Goal: Task Accomplishment & Management: Complete application form

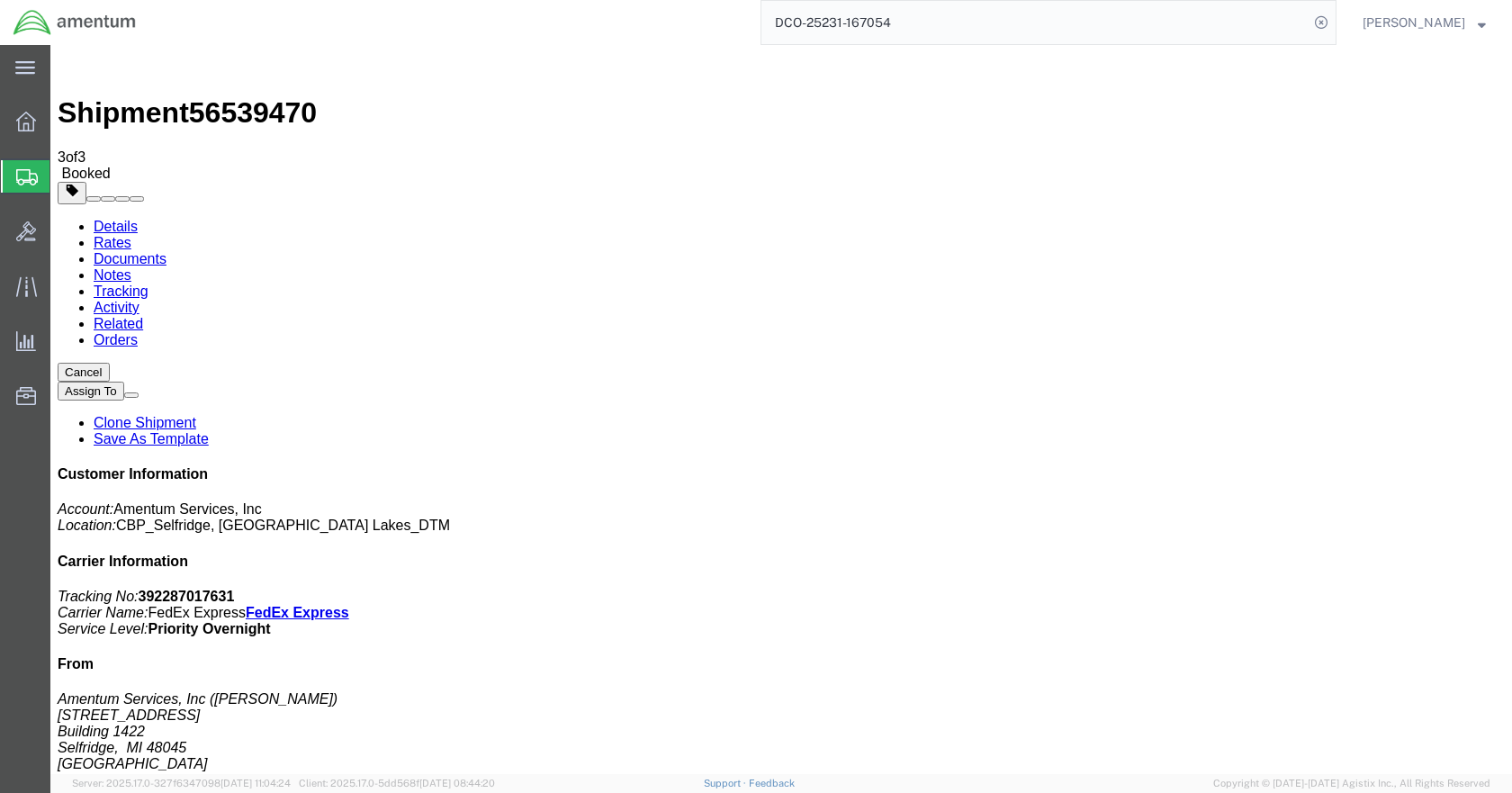
click at [0, 0] on span "Create Shipment" at bounding box center [0, 0] width 0 height 0
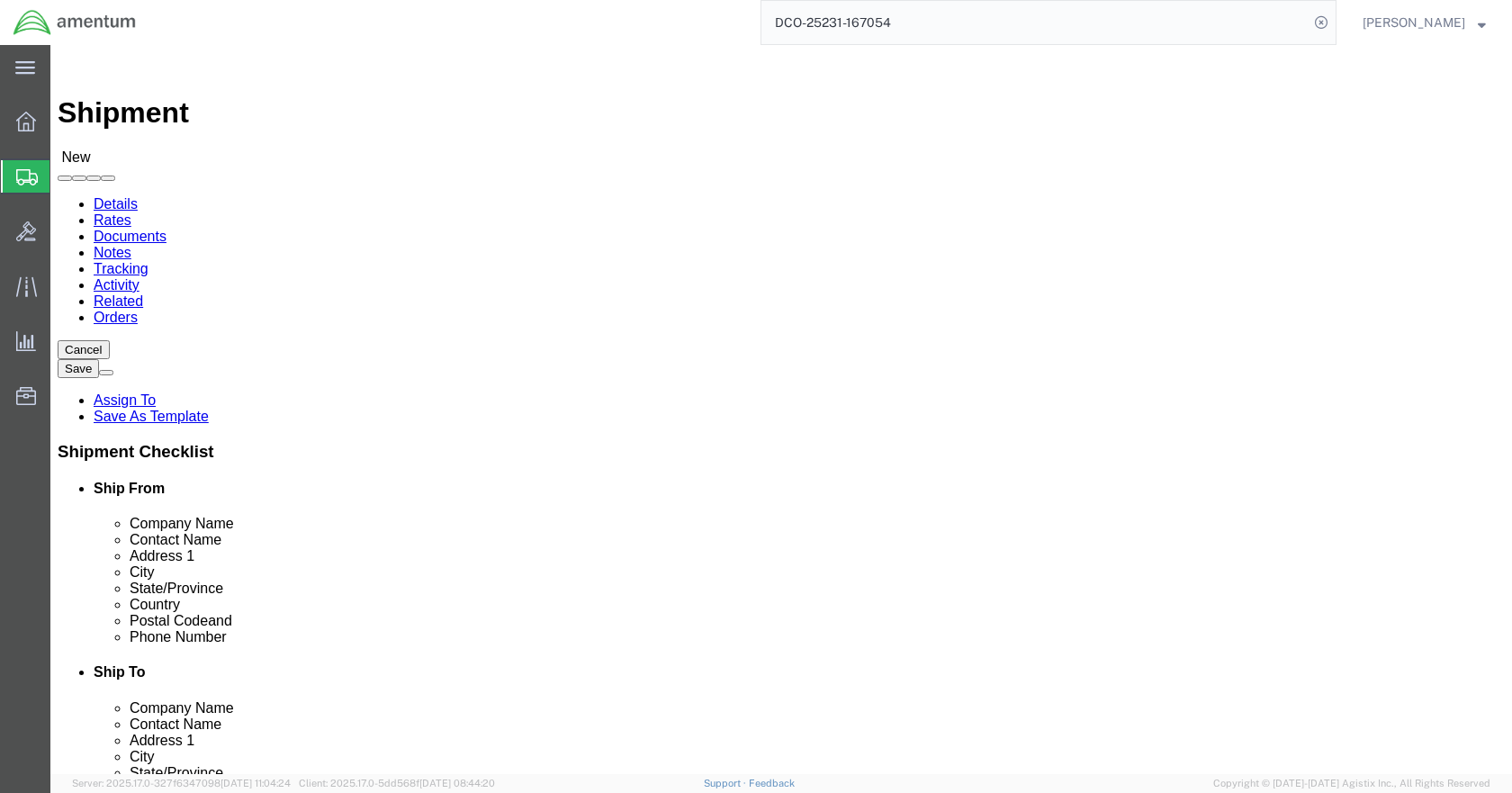
click input "text"
type input "[PERSON_NAME]"
click p "- Amentum Services, Inc - ([PERSON_NAME]) [STREET_ADDRESS]"
select select "MI"
type input "[PERSON_NAME]"
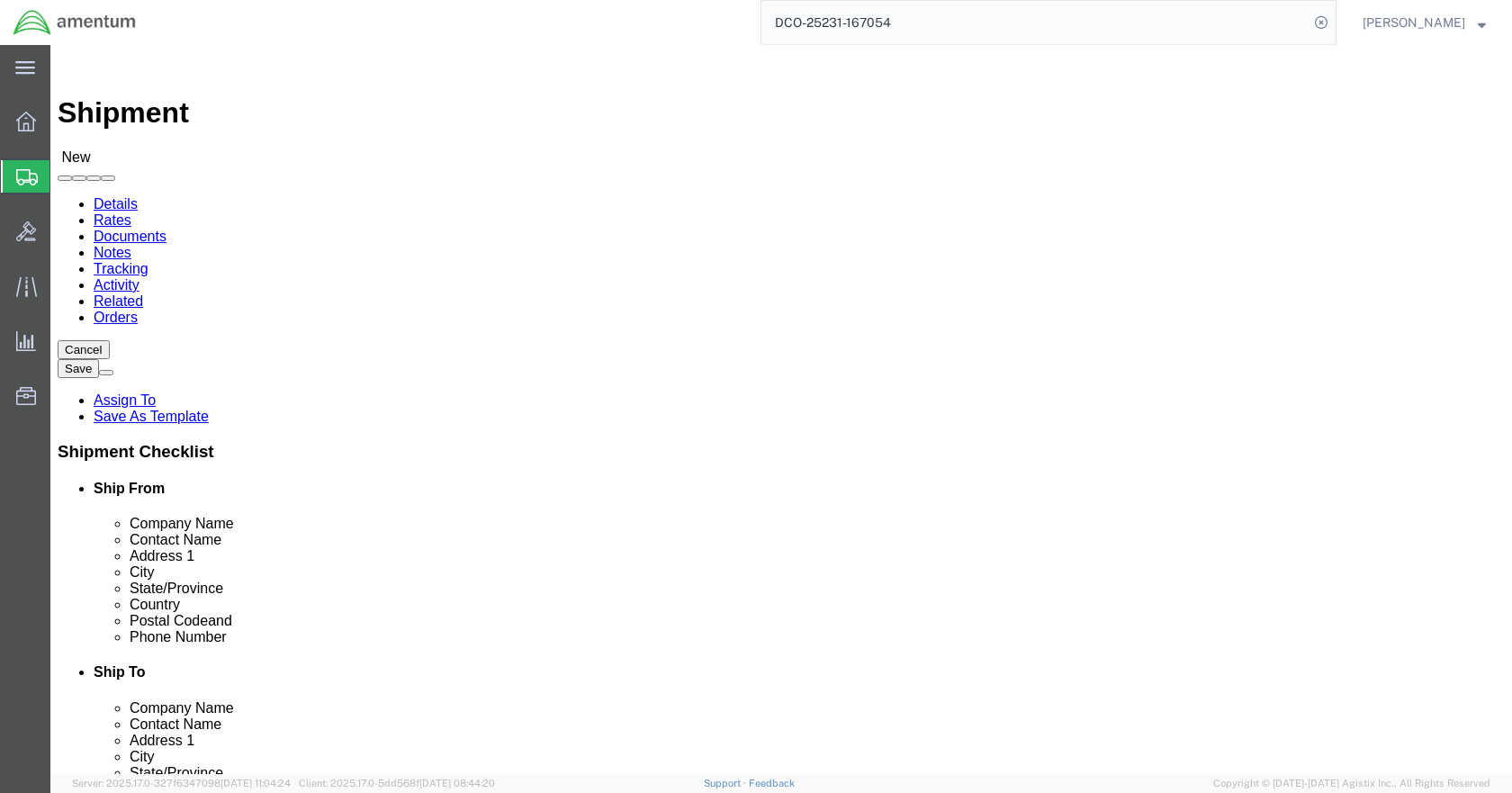
click input "text"
type input "5869542217"
type input "LRT"
select select "49940"
select select "[GEOGRAPHIC_DATA]"
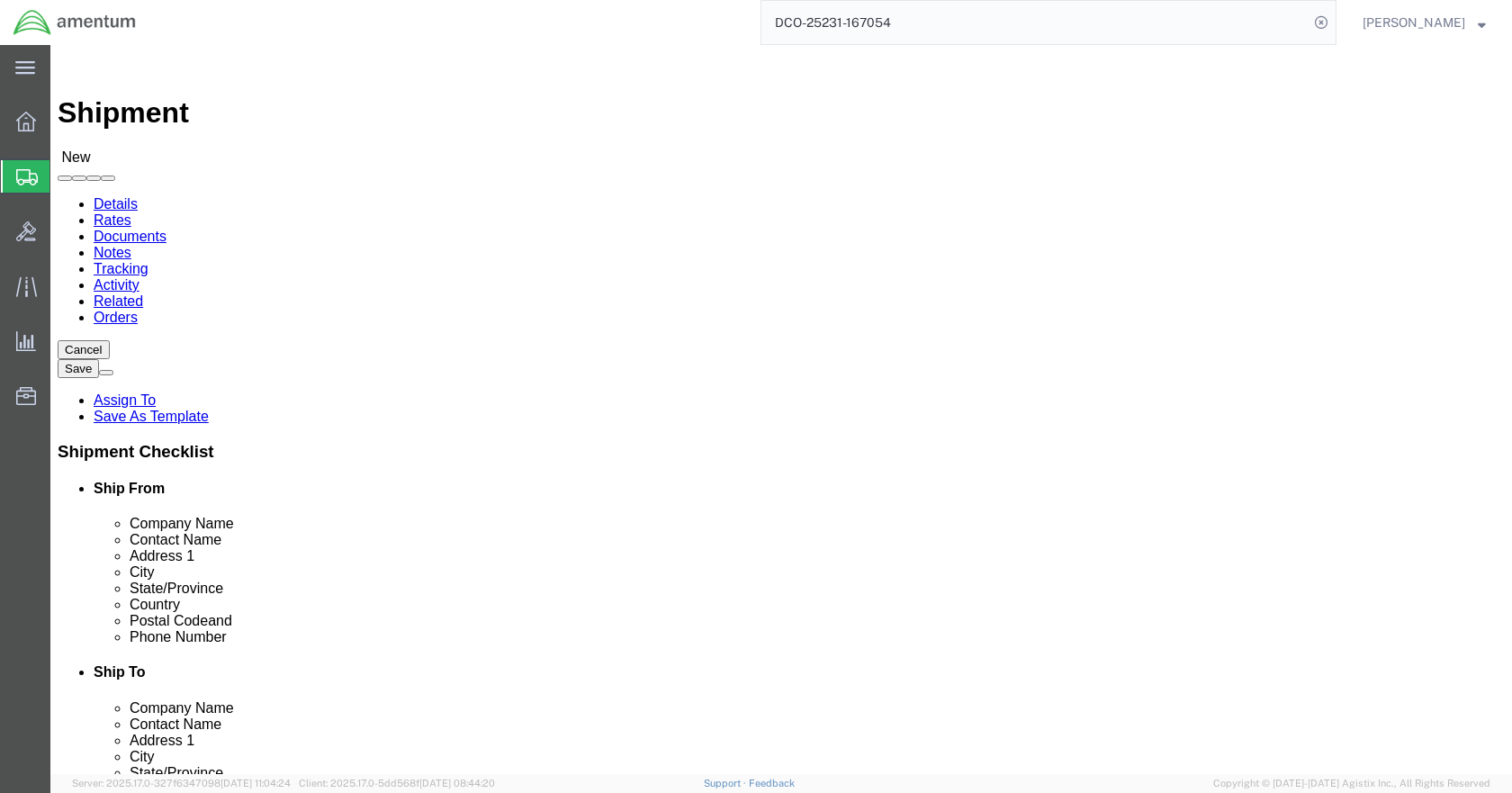
click input "checkbox"
checkbox input "false"
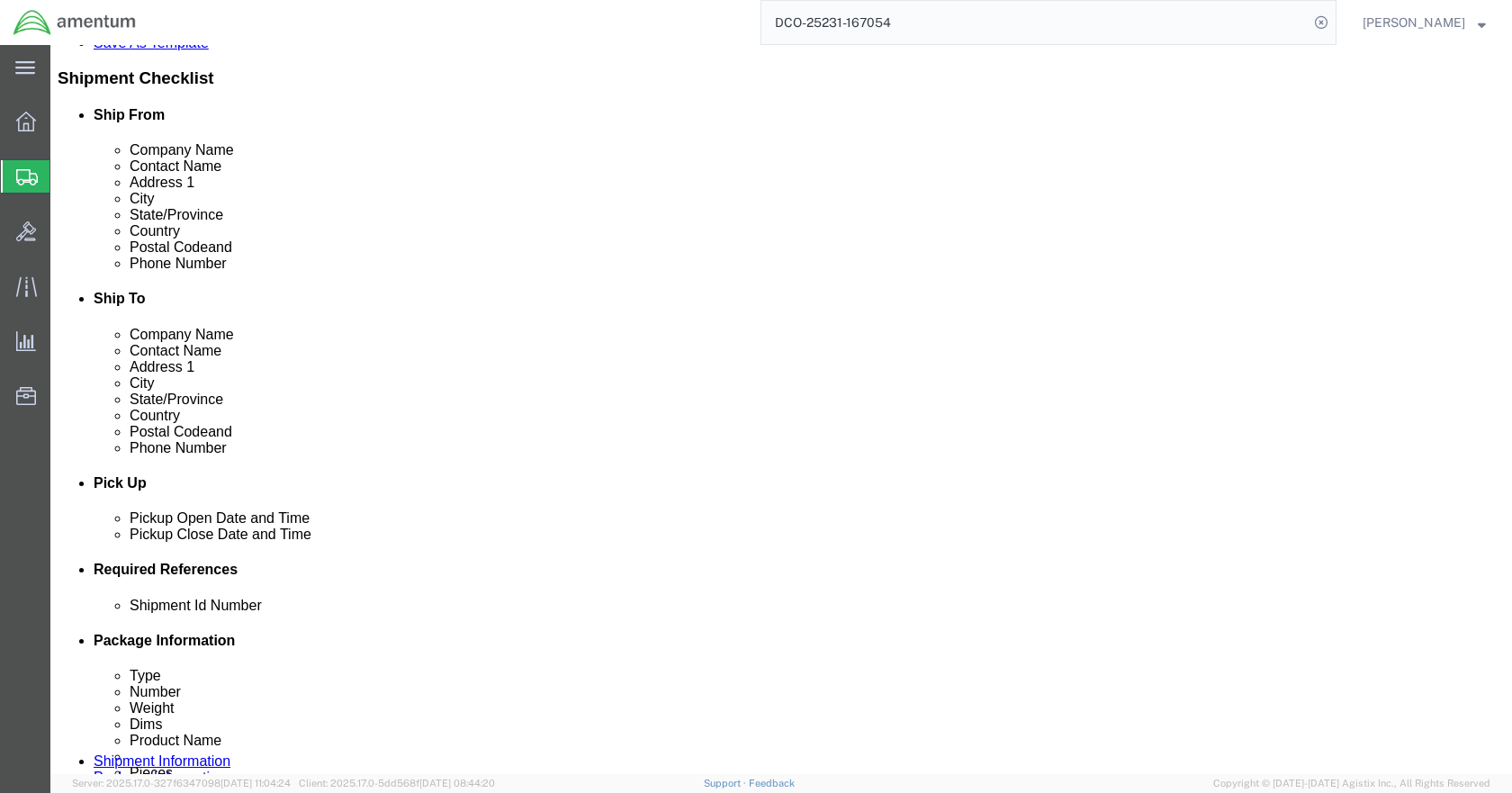
scroll to position [540, 0]
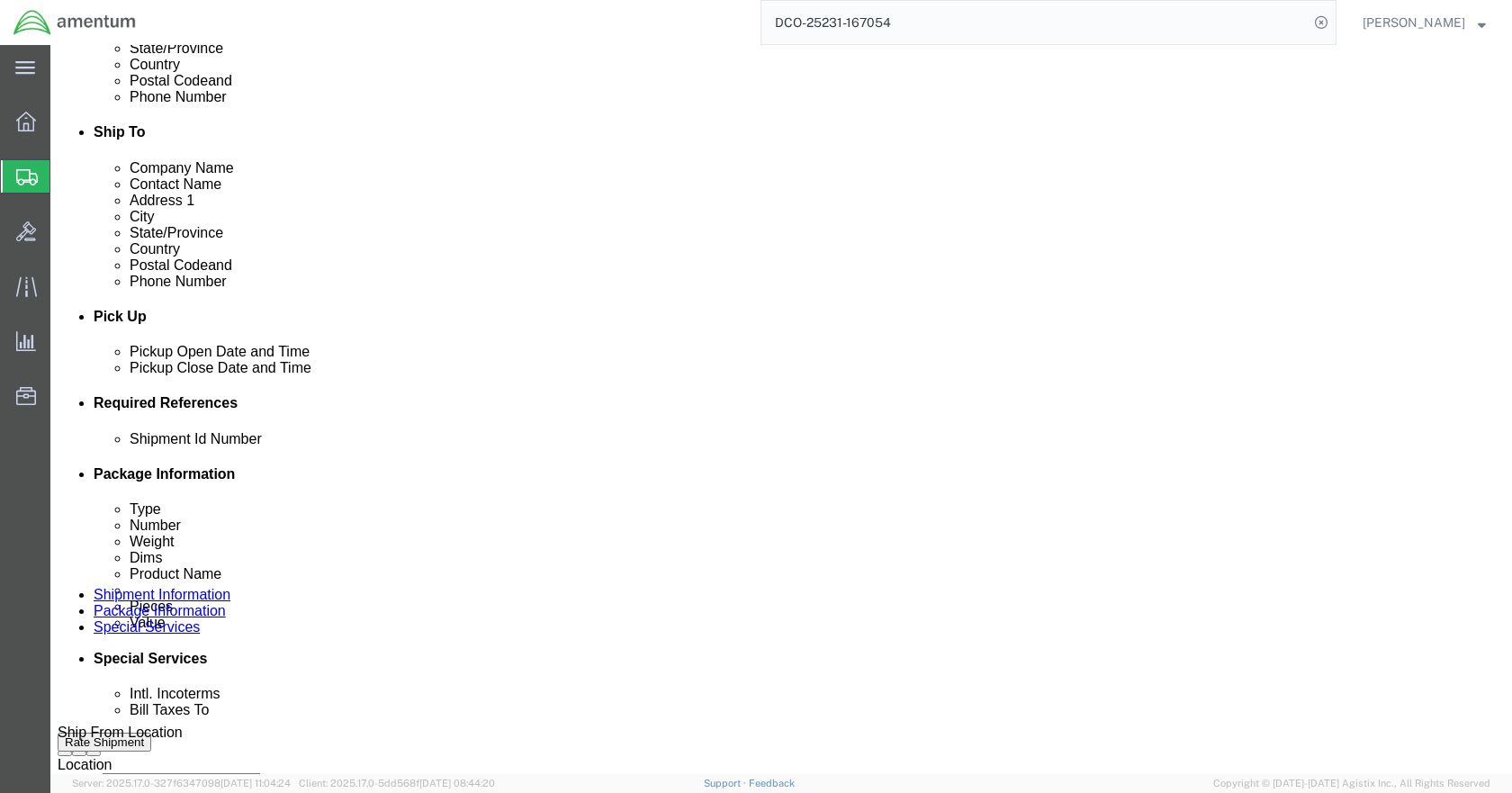
click button "Add reference"
click select "Select Account Type Activity ID Airline Appointment Number ASN Batch Request # …"
select select "CUSTREF"
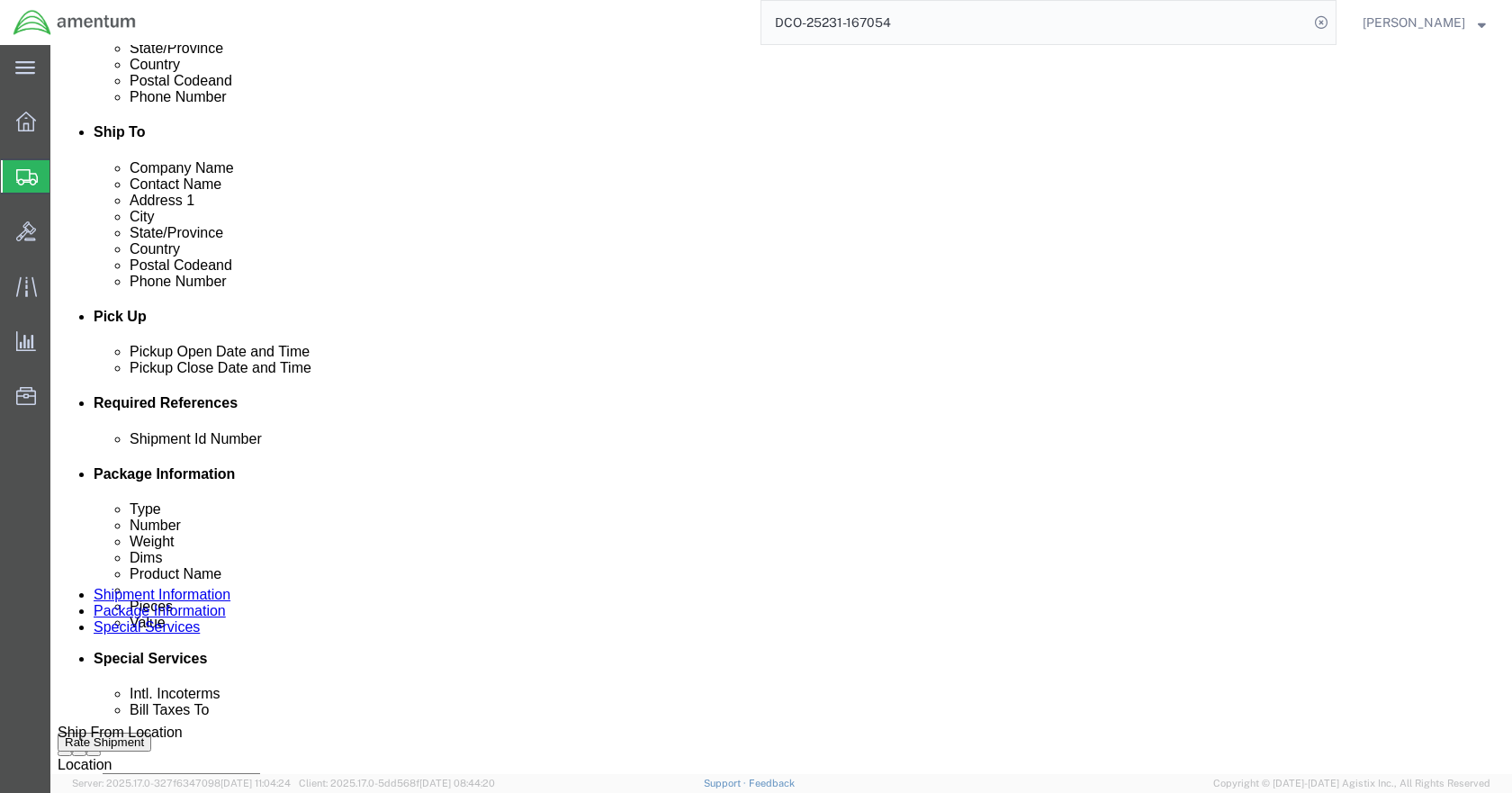
click select "Select Account Type Activity ID Airline Appointment Number ASN Batch Request # …"
select select "DEPT"
click select "Select Account Type Activity ID Airline Appointment Number ASN Batch Request # …"
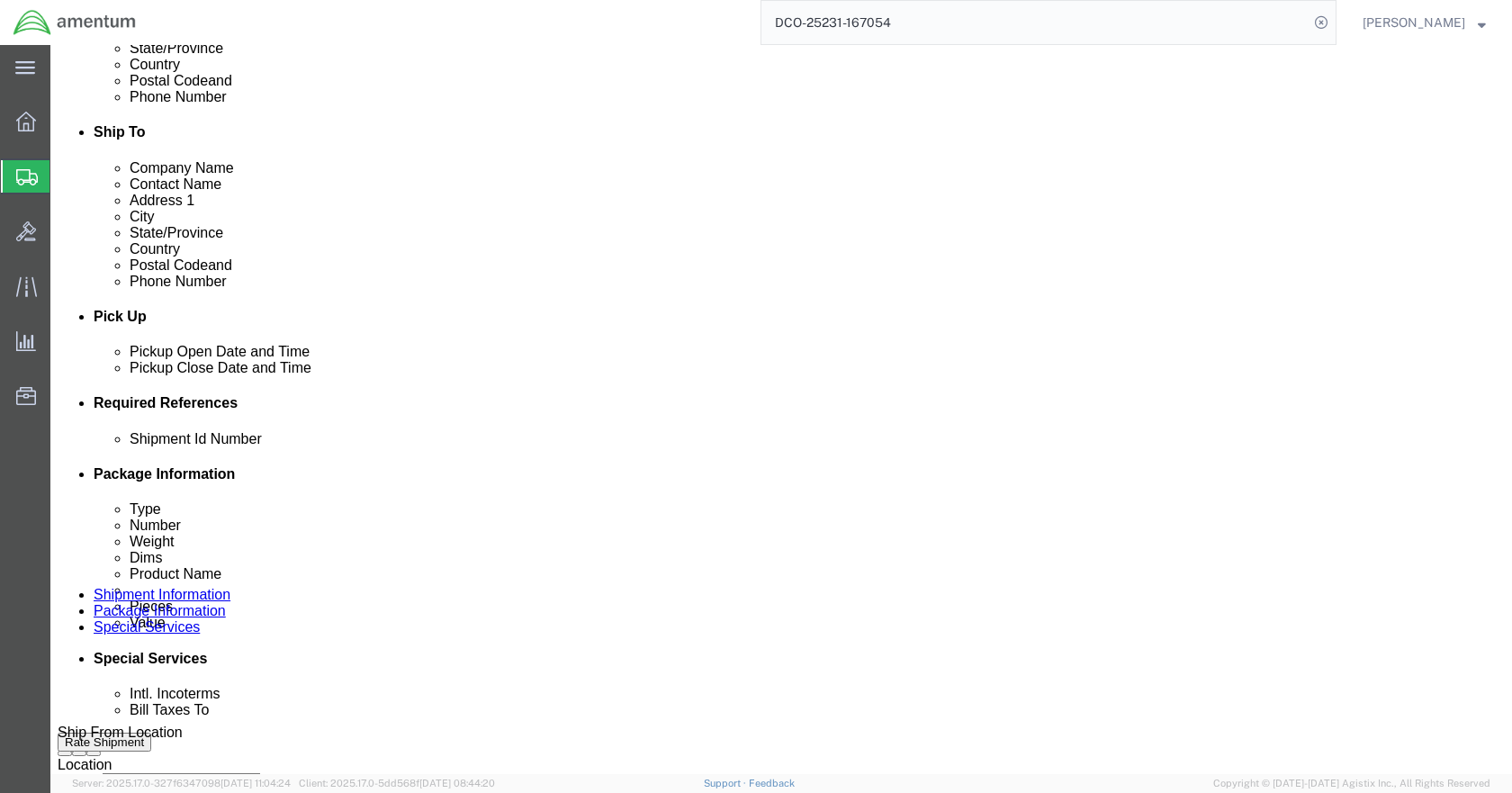
select select "PROJNUM"
click select "Select Account Type Activity ID Airline Appointment Number ASN Batch Request # …"
click input "text"
type input "6118.03.03.2219.000.DTM.000"
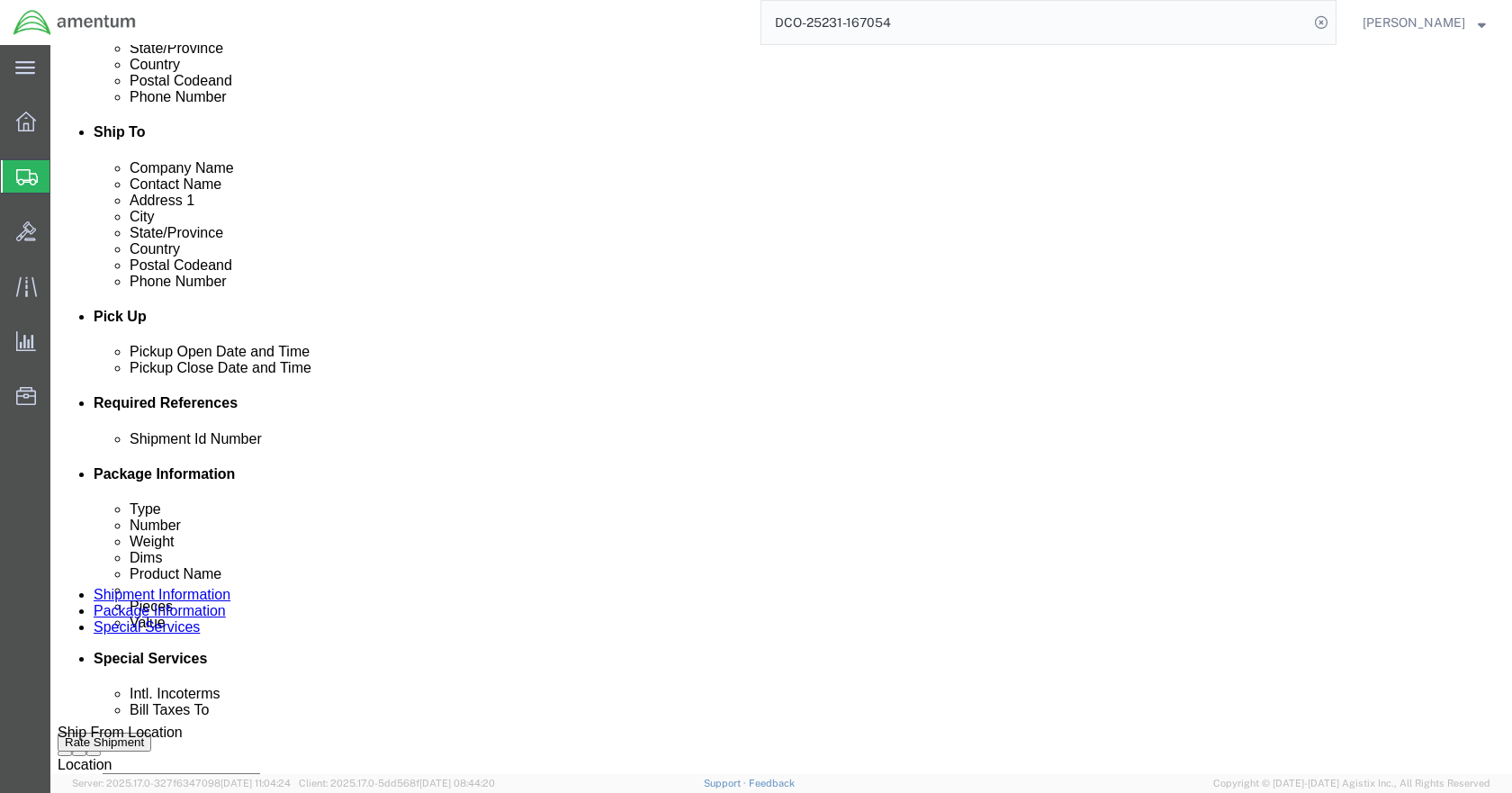
click input "text"
type input "MIXER ASSY"
type input "USAGE#325461"
click input "text"
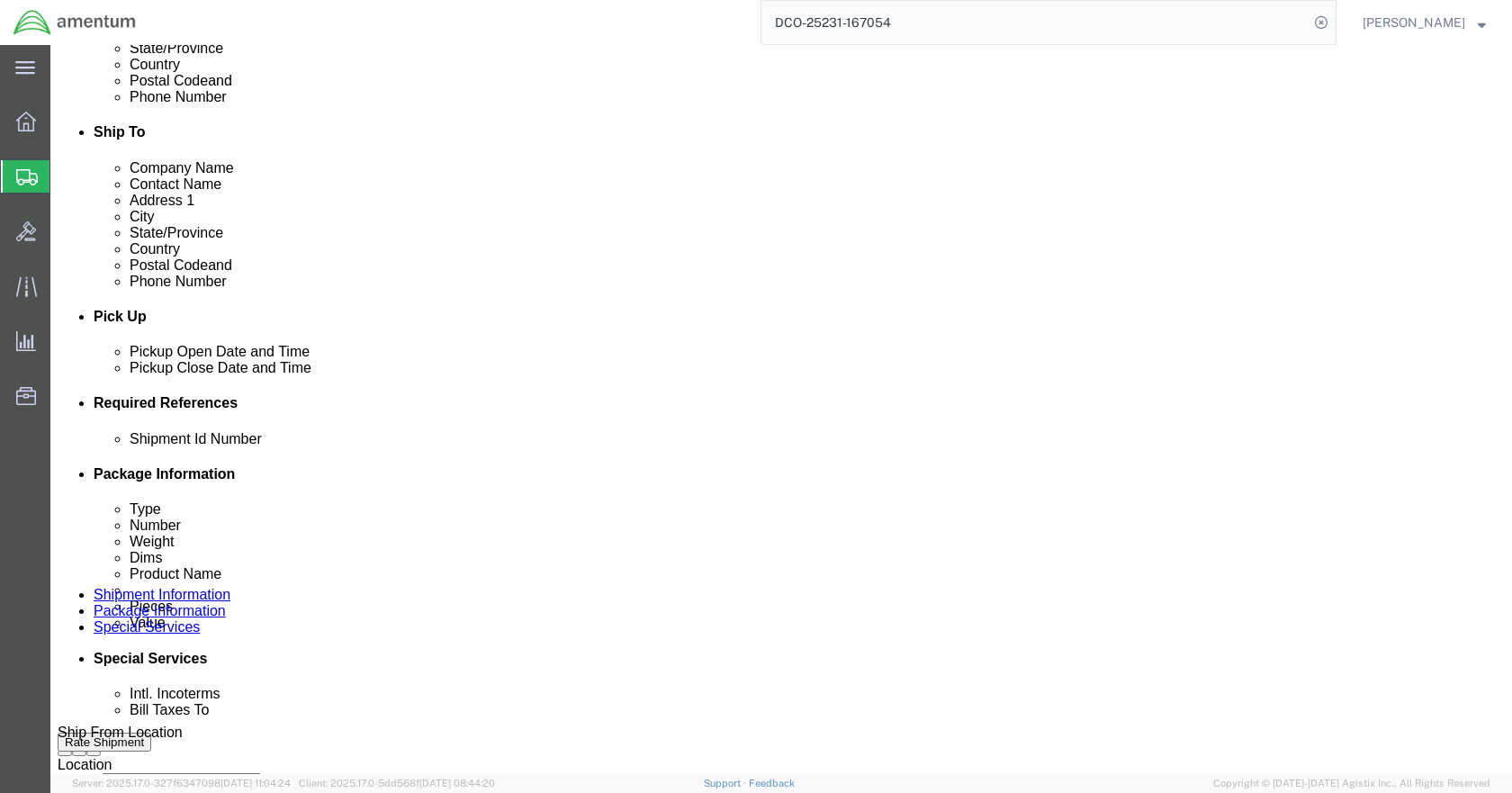
type input "CBP"
click icon
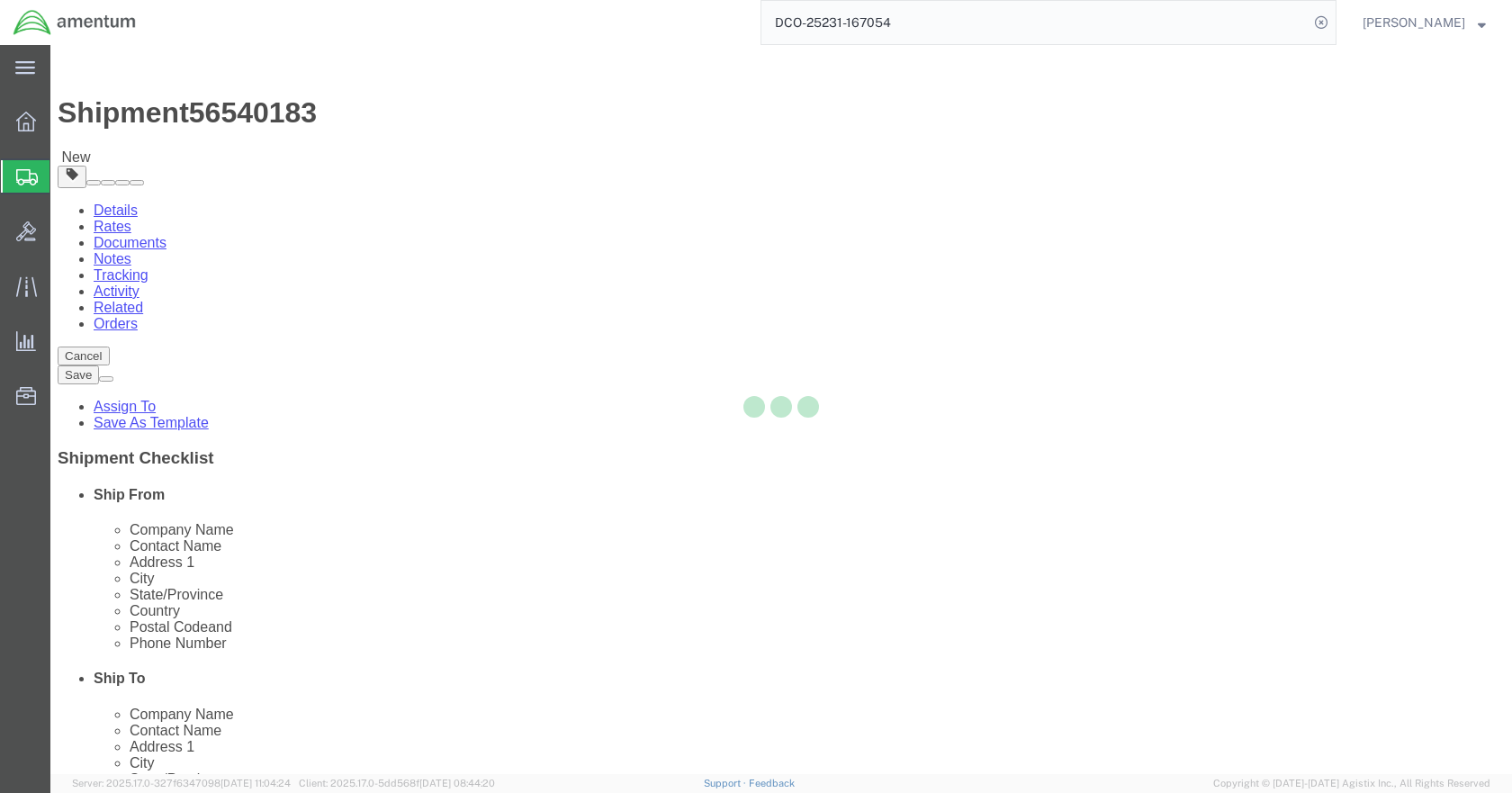
select select "CBOX"
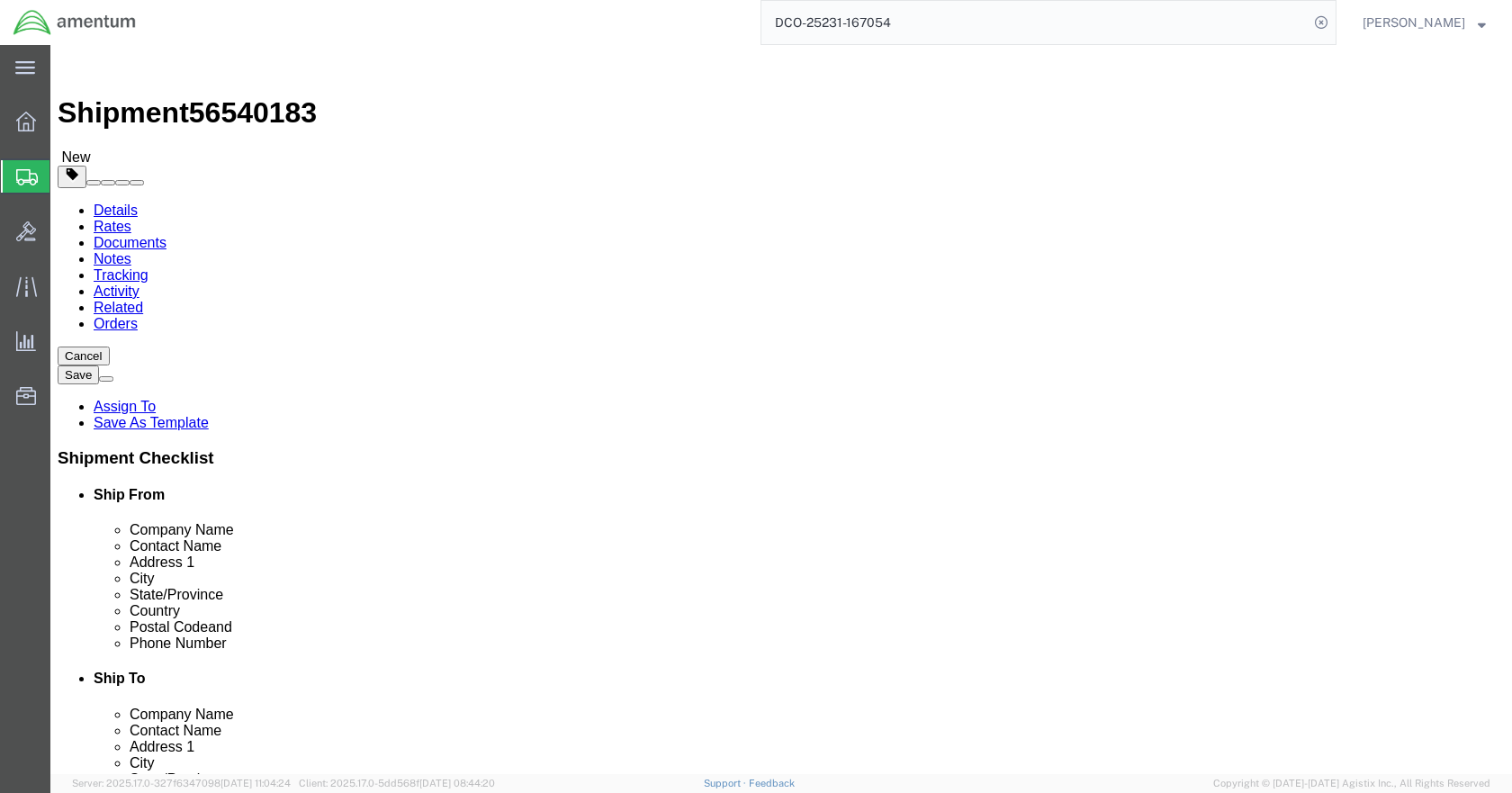
click input "text"
type input "12"
type input "31"
type input "12"
type input "9"
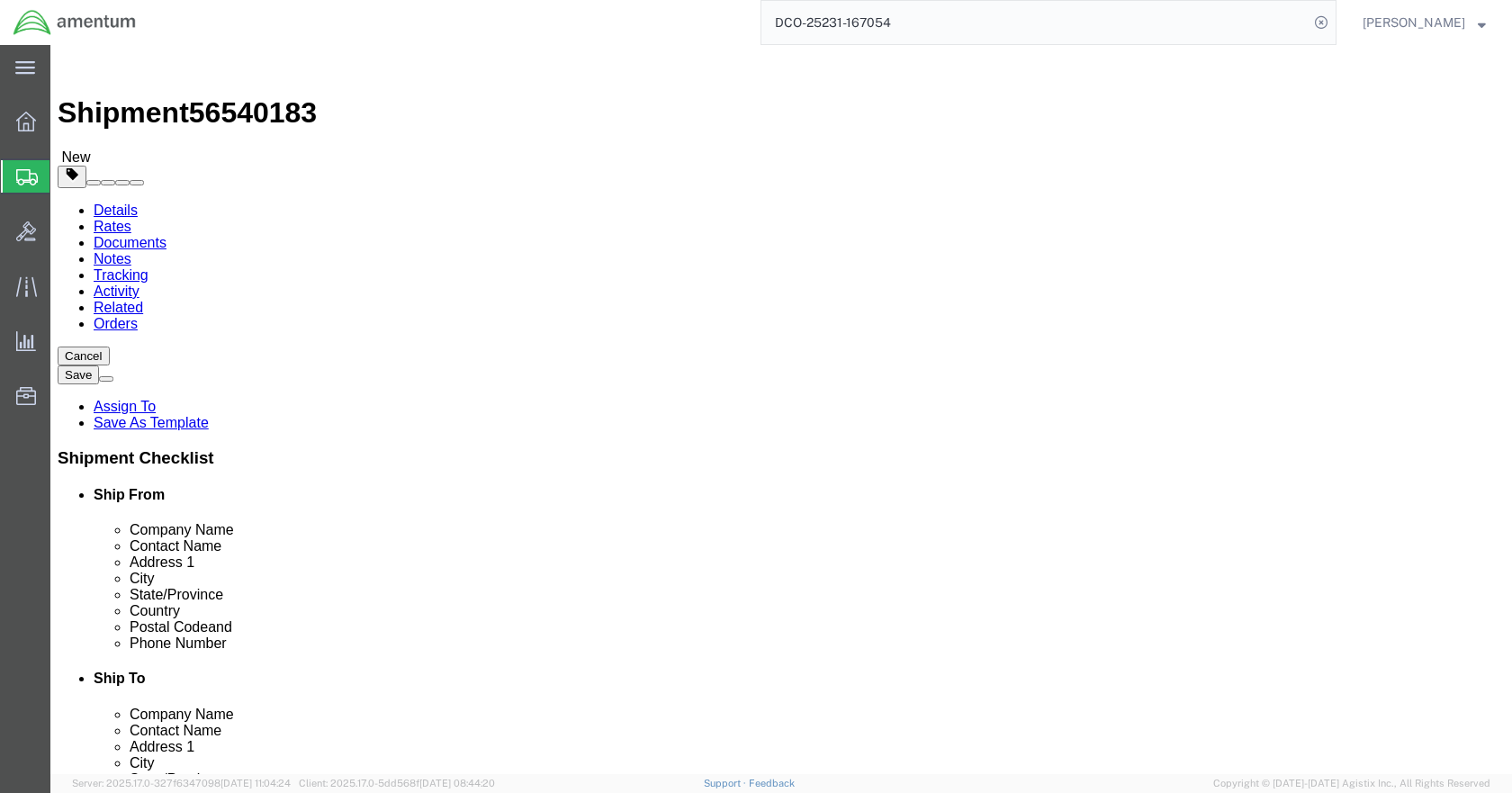
click span
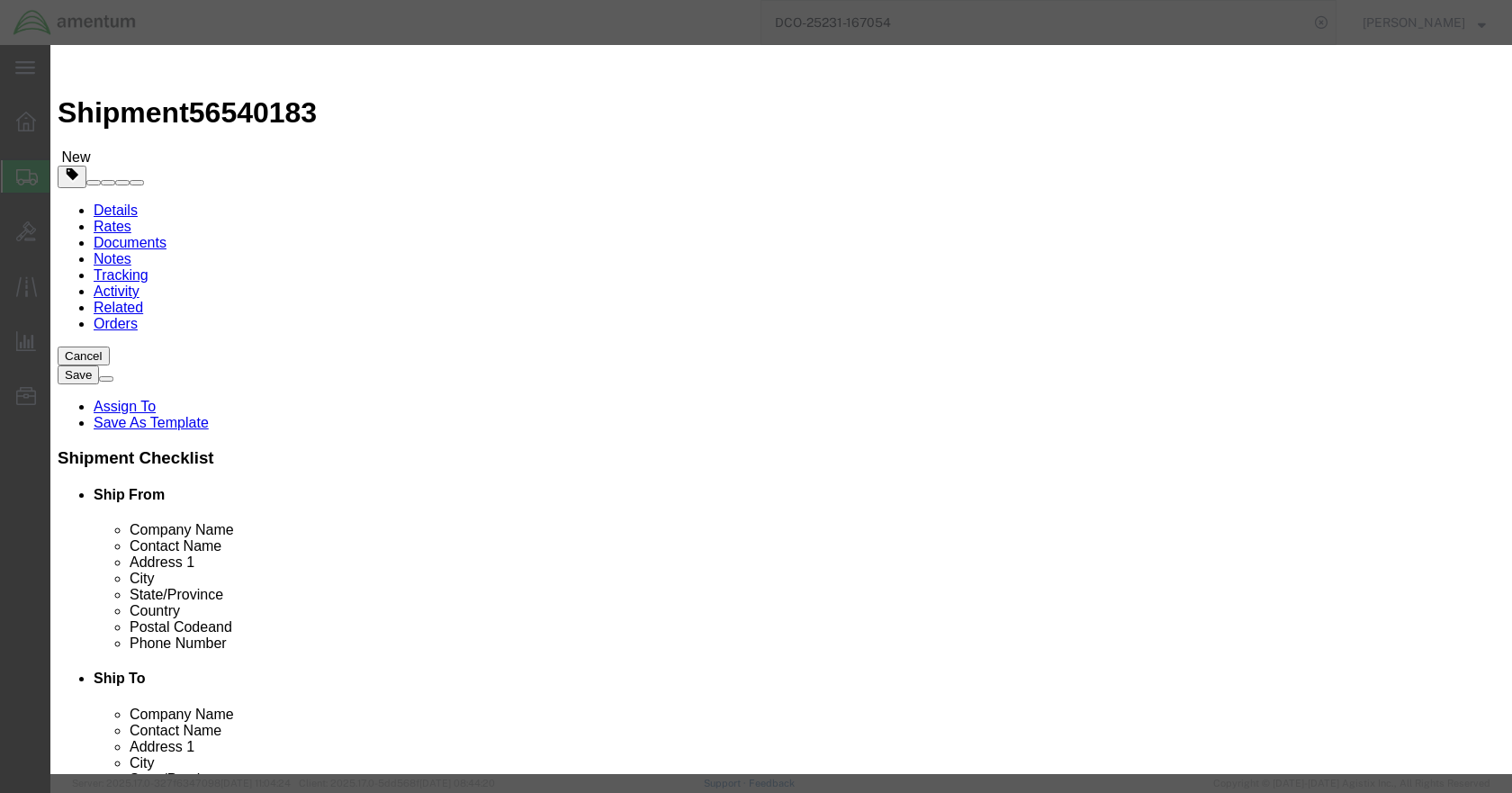
click input "text"
type input "MIXER ASSY"
type input "1"
type input "15000"
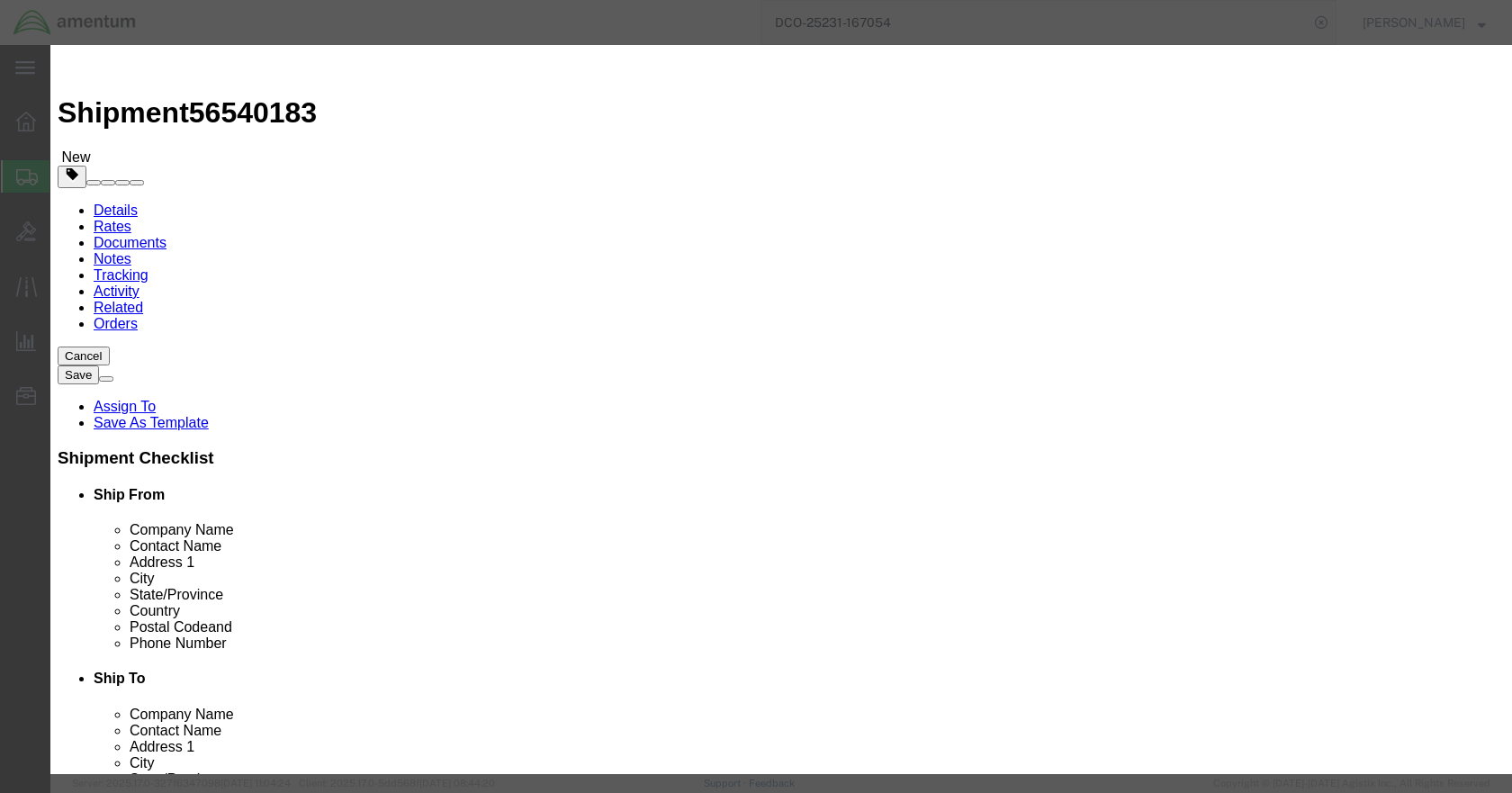
click button "Save & Close"
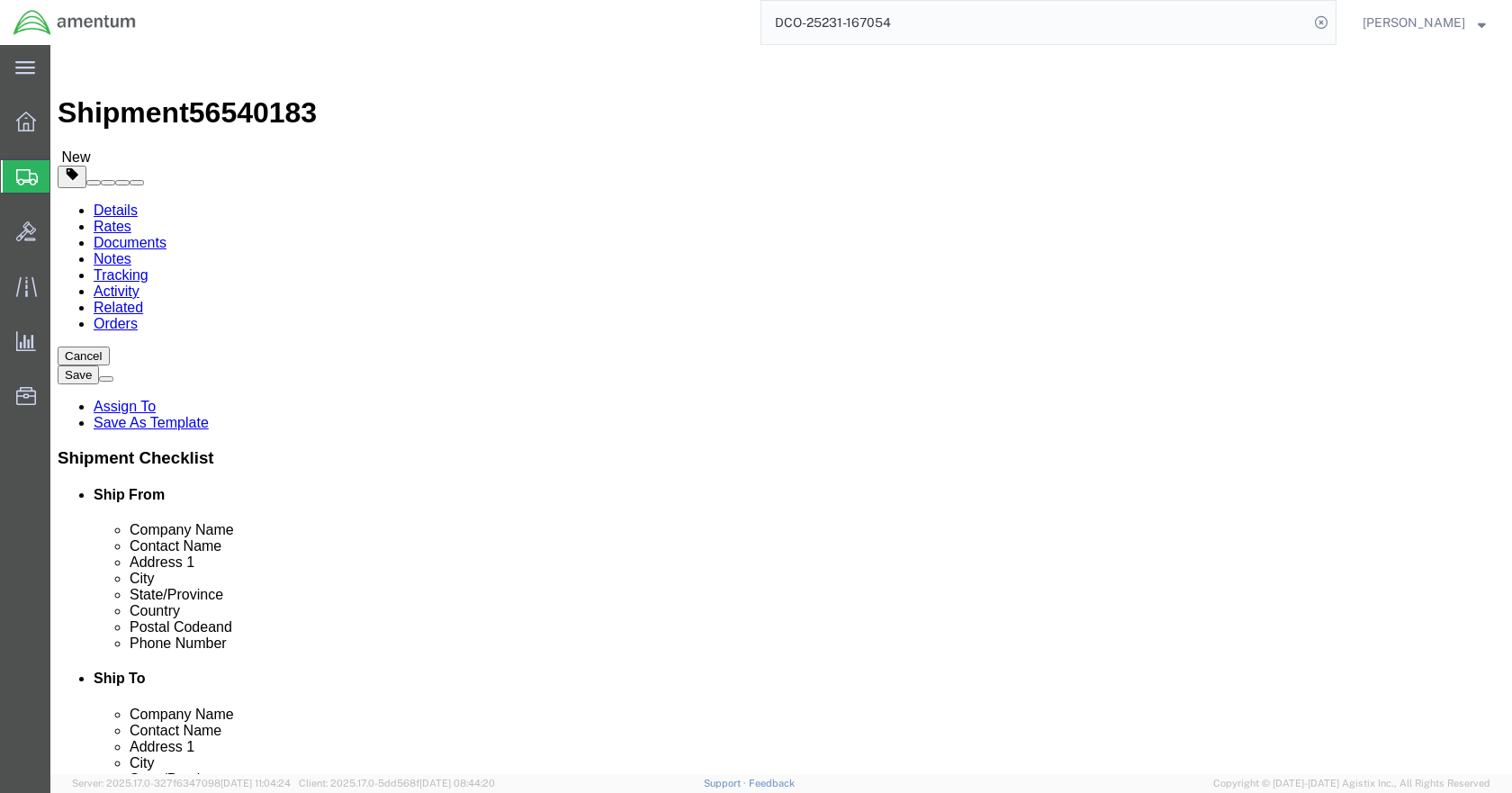
click button "Rate Shipment"
